Goal: Transaction & Acquisition: Obtain resource

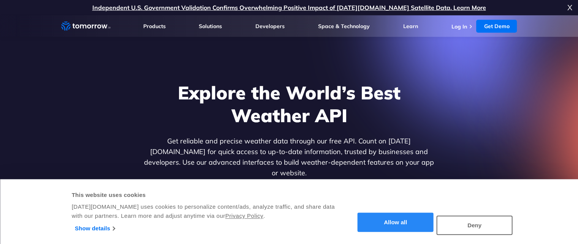
click at [387, 221] on button "Allow all" at bounding box center [395, 222] width 76 height 19
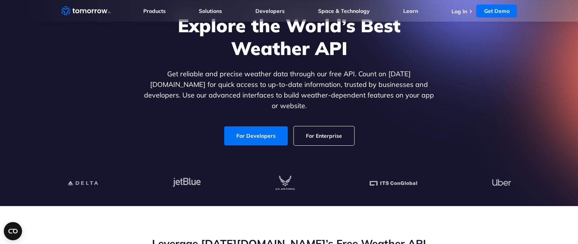
scroll to position [76, 0]
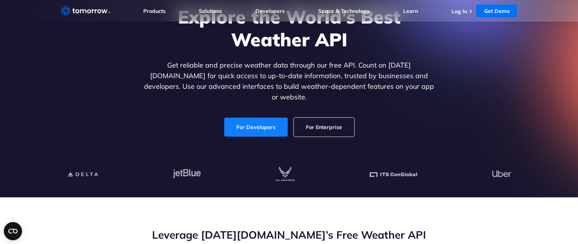
click at [241, 118] on link "For Developers" at bounding box center [255, 127] width 63 height 19
click at [271, 118] on link "For Developers" at bounding box center [255, 127] width 63 height 19
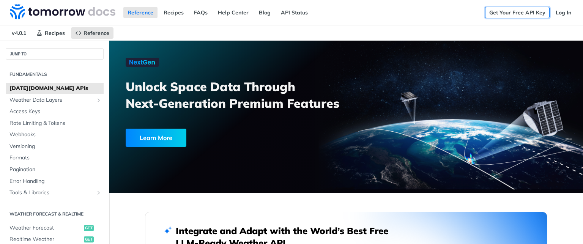
click at [495, 9] on link "Get Your Free API Key" at bounding box center [517, 12] width 65 height 11
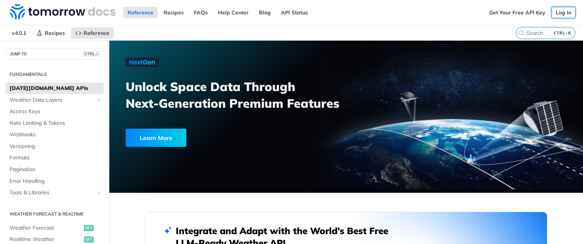
click at [563, 8] on link "Log In" at bounding box center [564, 12] width 24 height 11
